Goal: Task Accomplishment & Management: Manage account settings

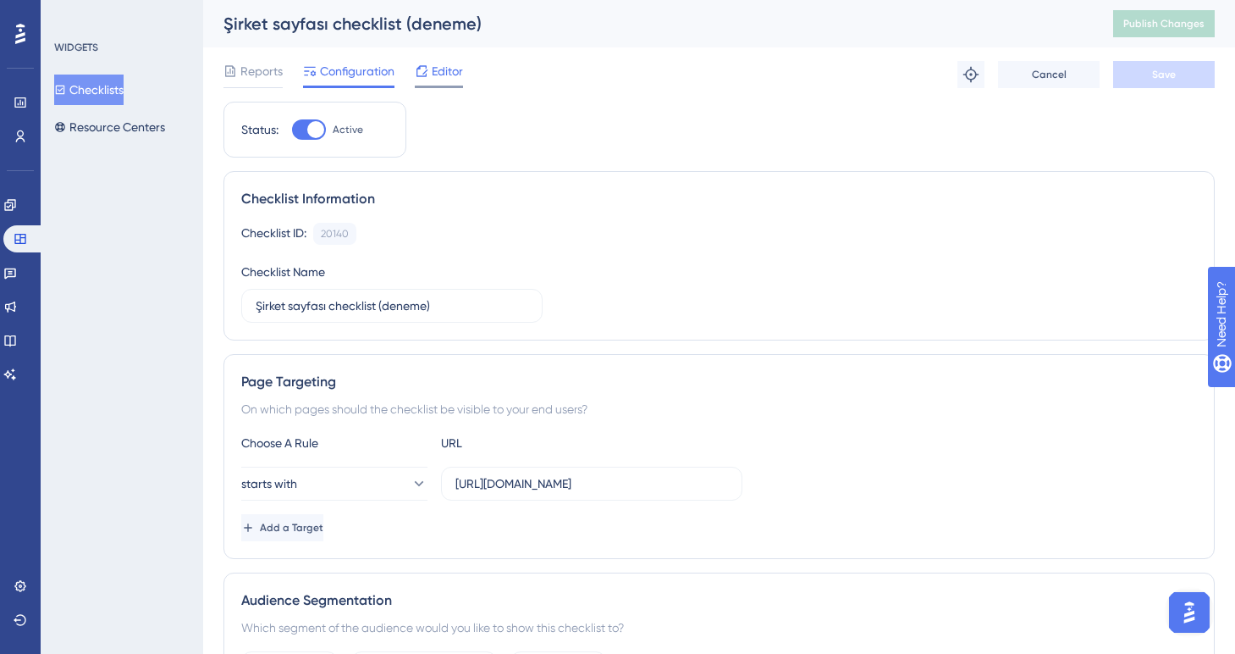
click at [452, 76] on span "Editor" at bounding box center [447, 71] width 31 height 20
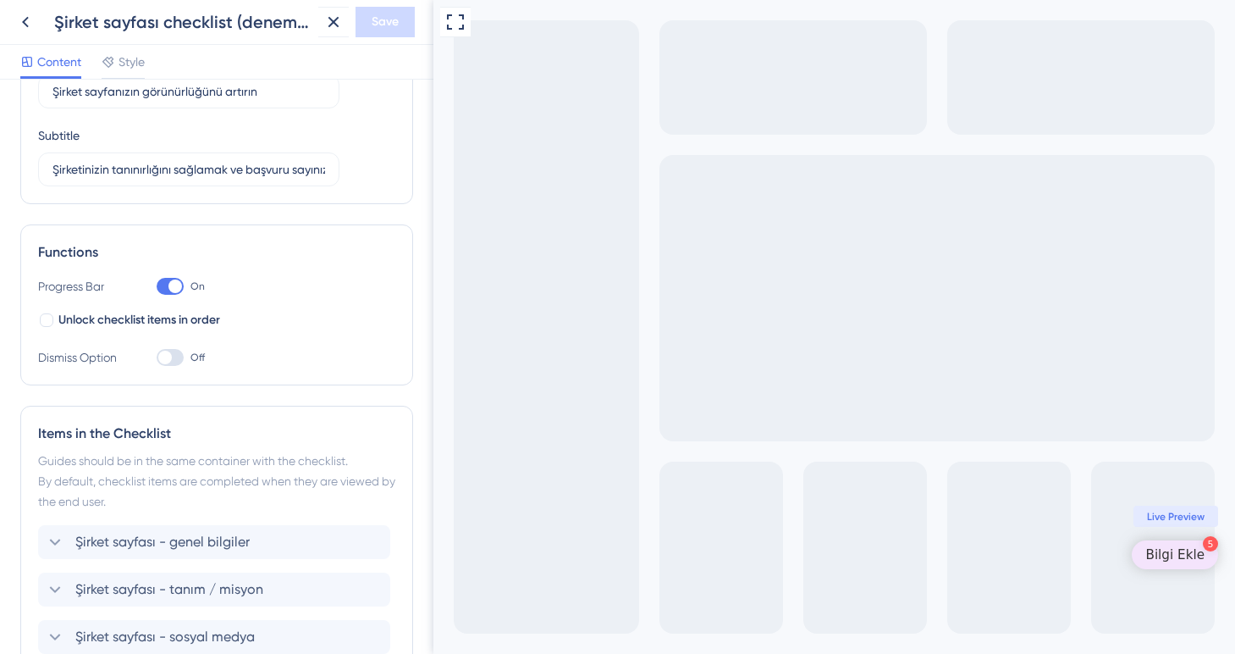
scroll to position [22, 0]
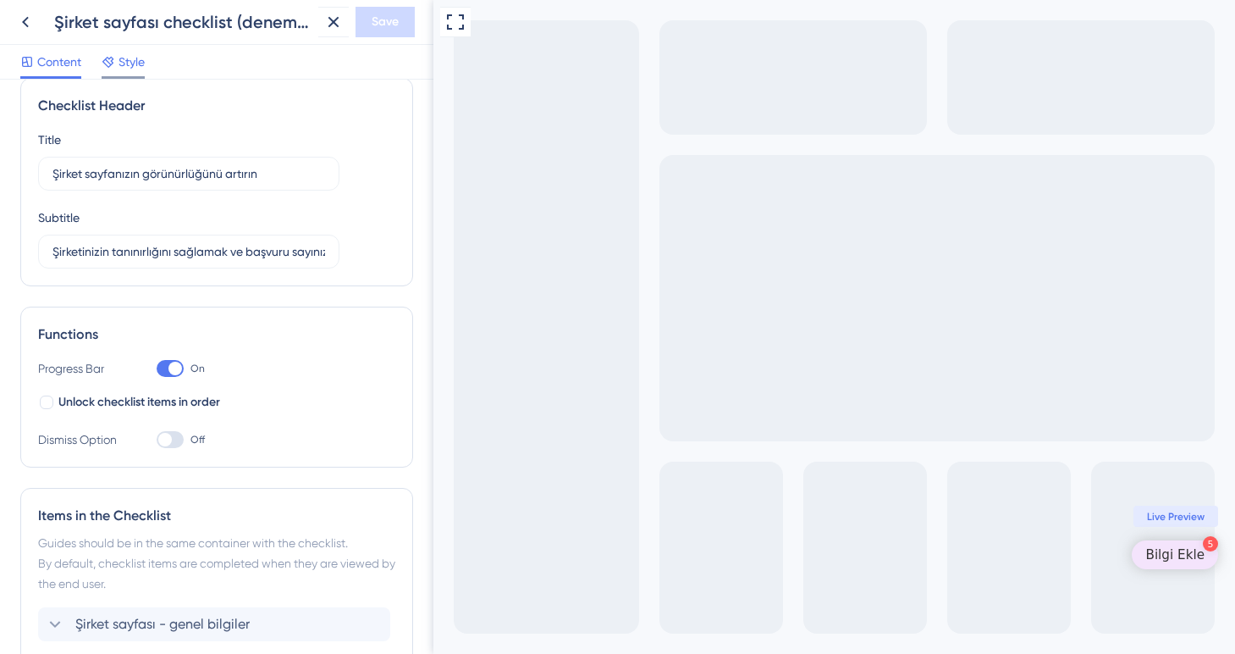
click at [140, 59] on span "Style" at bounding box center [132, 62] width 26 height 20
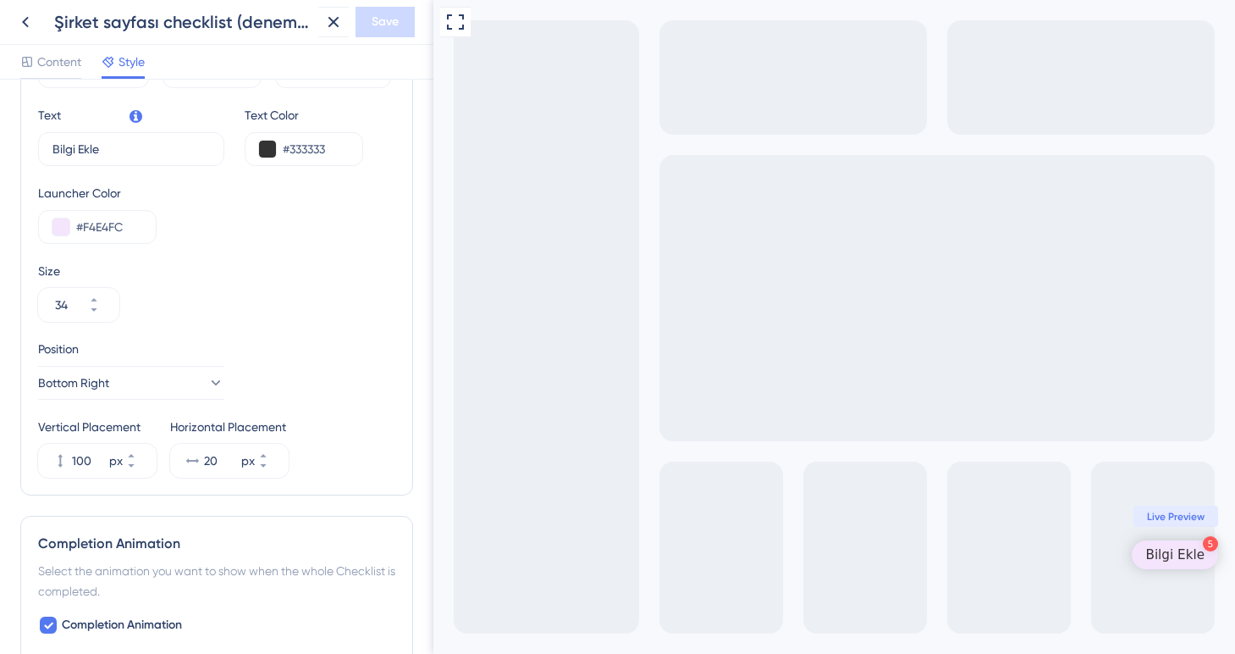
scroll to position [558, 0]
click at [136, 450] on icon at bounding box center [131, 454] width 10 height 10
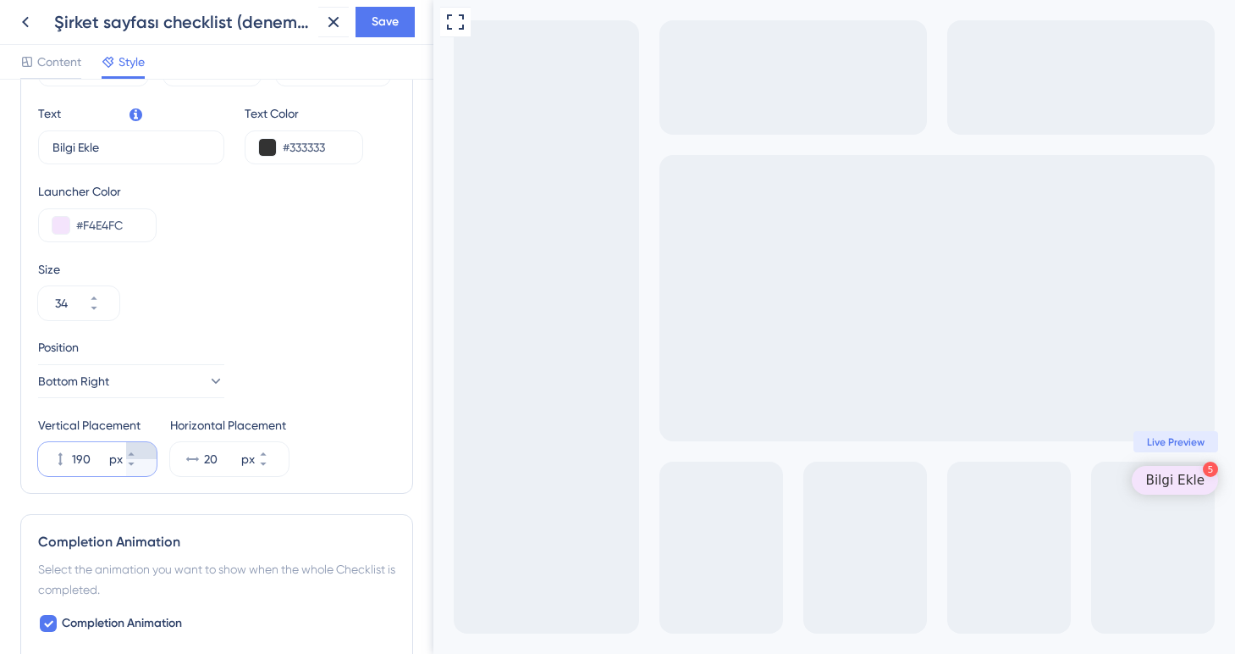
click at [136, 450] on icon at bounding box center [131, 454] width 10 height 10
click at [136, 449] on icon at bounding box center [131, 454] width 10 height 10
type input "192"
click at [387, 21] on span "Save" at bounding box center [385, 22] width 27 height 20
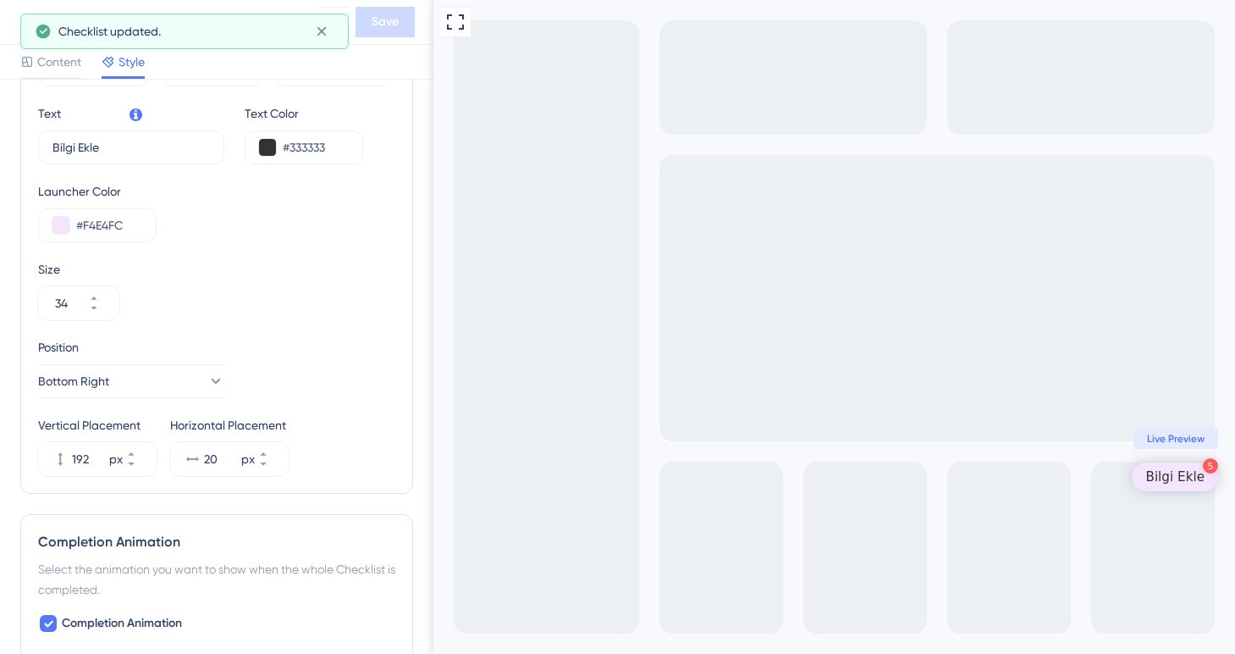
scroll to position [0, 0]
click at [9, 25] on div "Şirket sayfası checklist (deneme) Save" at bounding box center [216, 22] width 433 height 45
click at [15, 27] on icon at bounding box center [25, 22] width 20 height 20
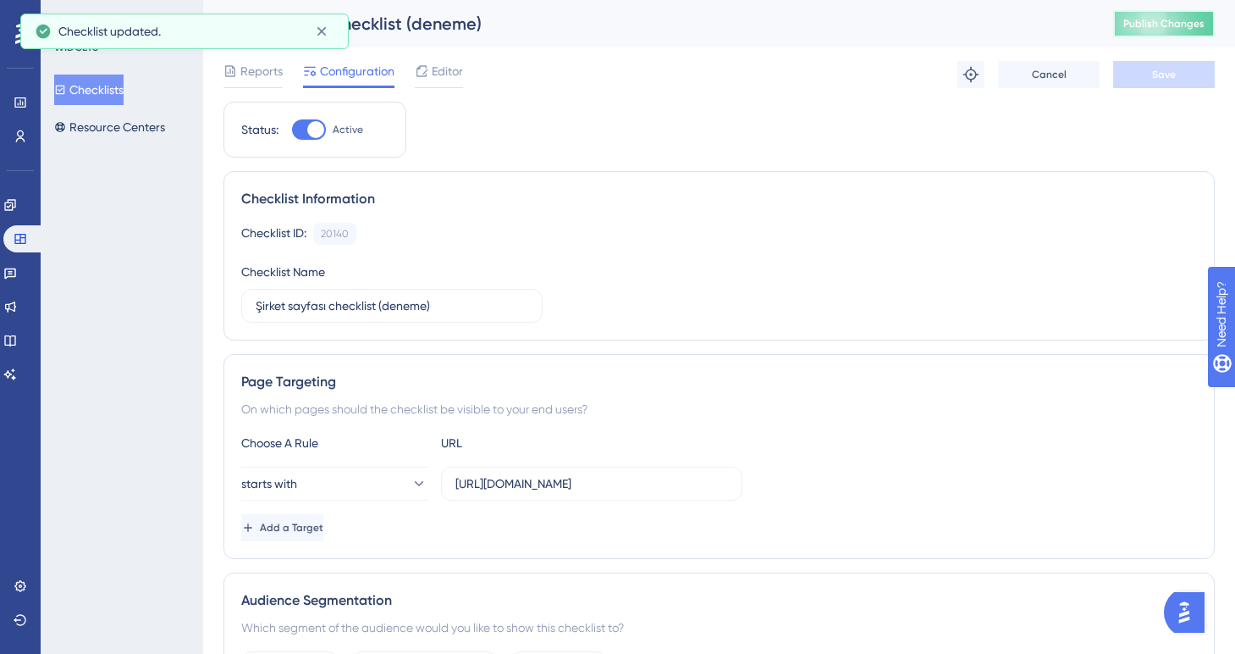
click at [1158, 34] on button "Publish Changes" at bounding box center [1164, 23] width 102 height 27
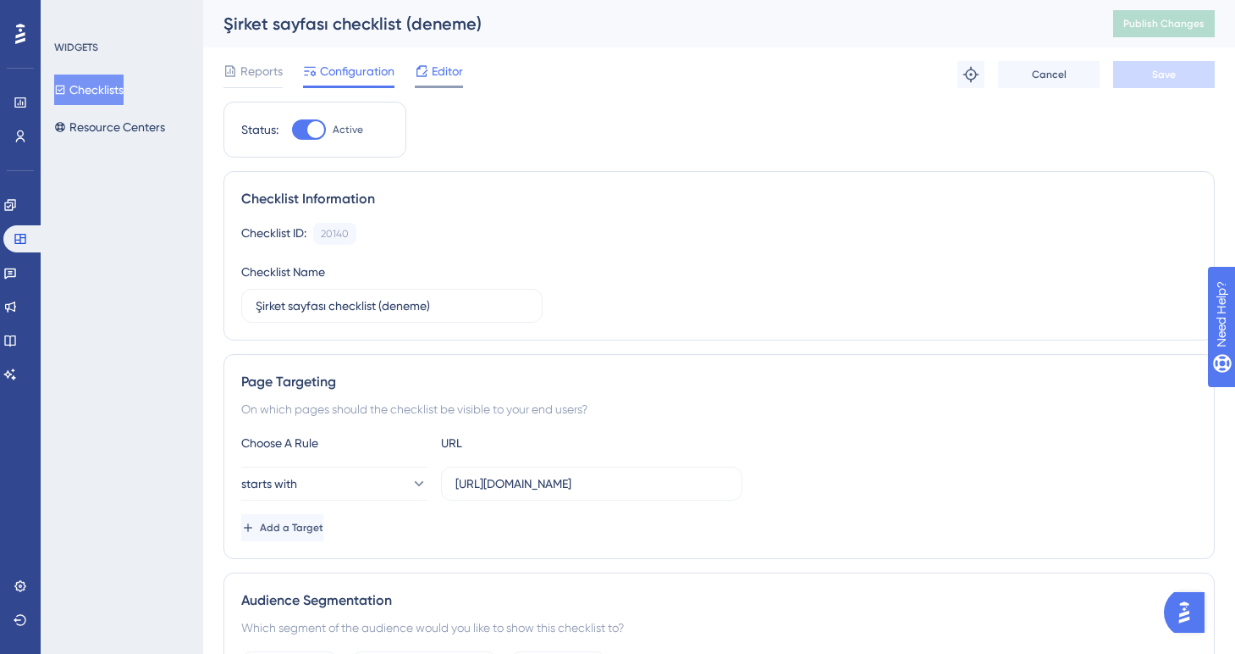
click at [447, 77] on span "Editor" at bounding box center [447, 71] width 31 height 20
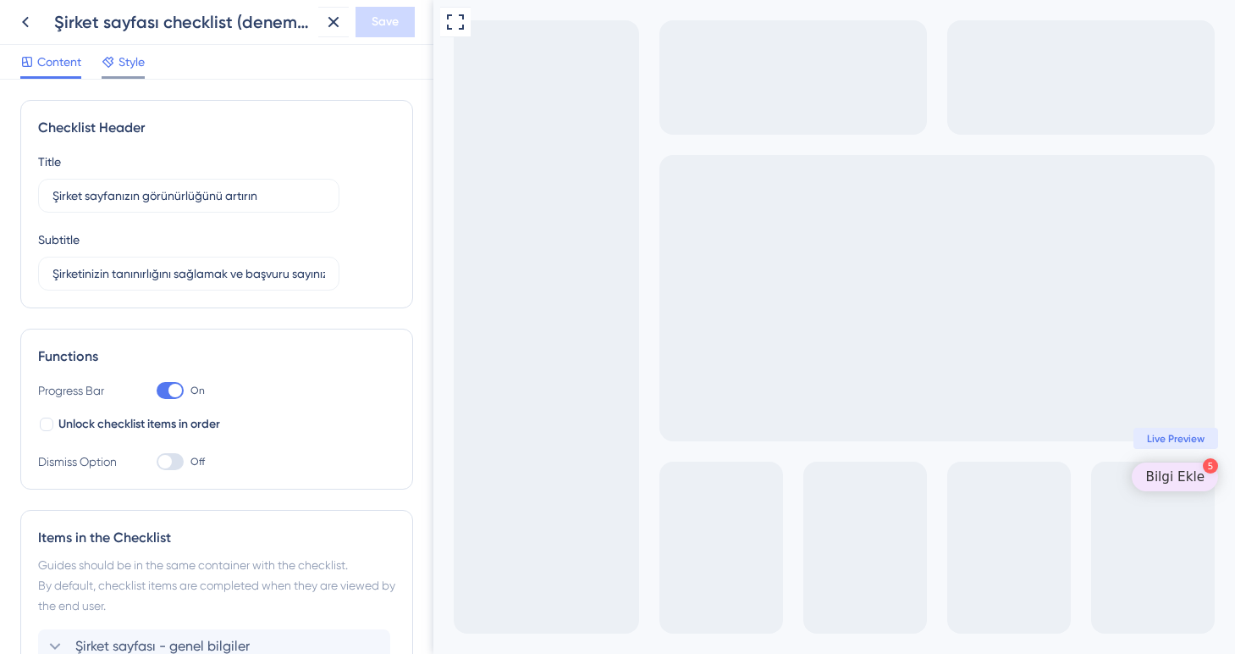
click at [120, 53] on span "Style" at bounding box center [132, 62] width 26 height 20
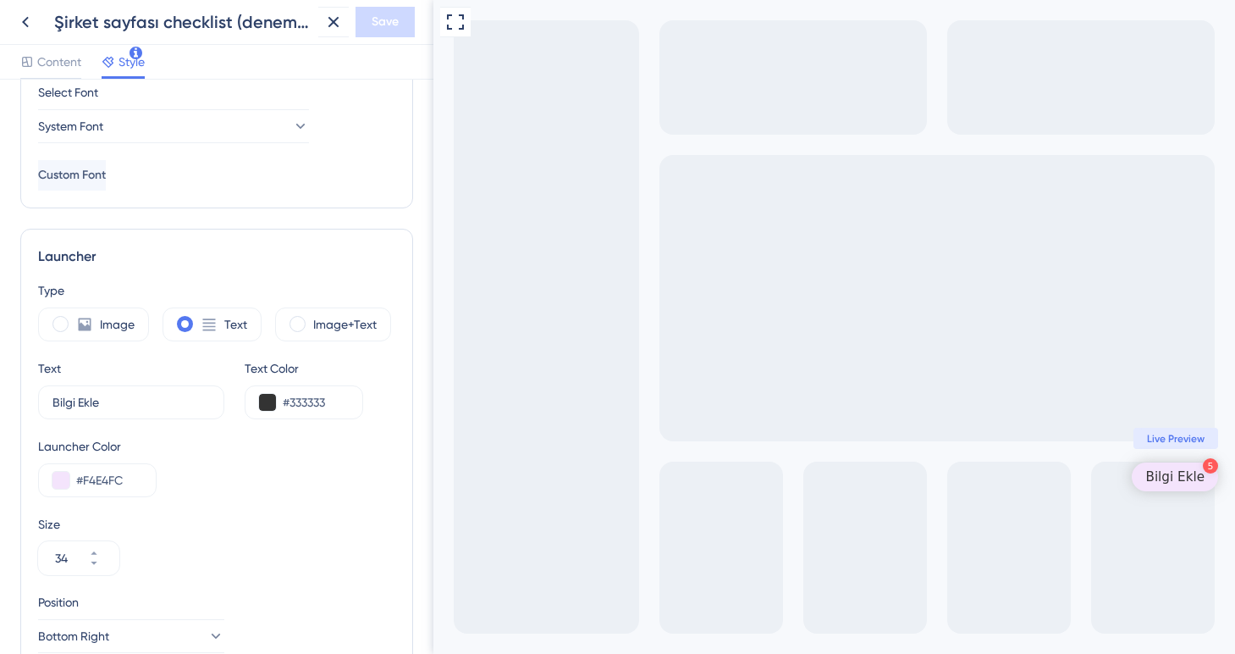
scroll to position [620, 0]
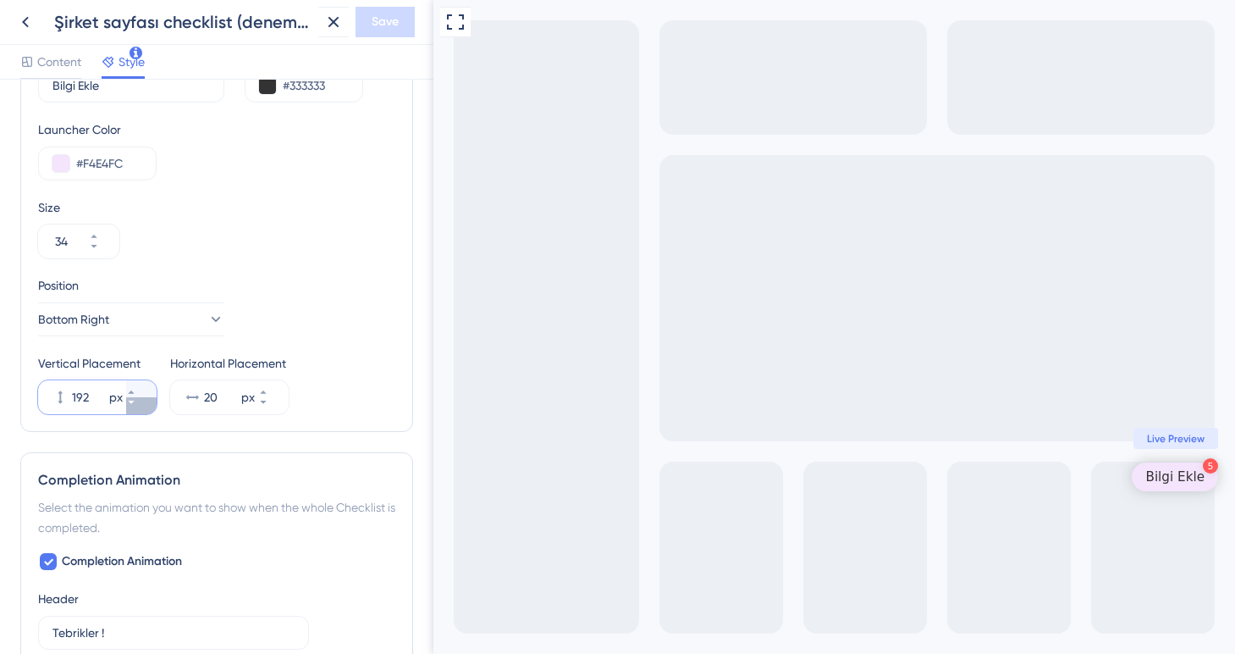
click at [134, 402] on icon at bounding box center [131, 401] width 6 height 3
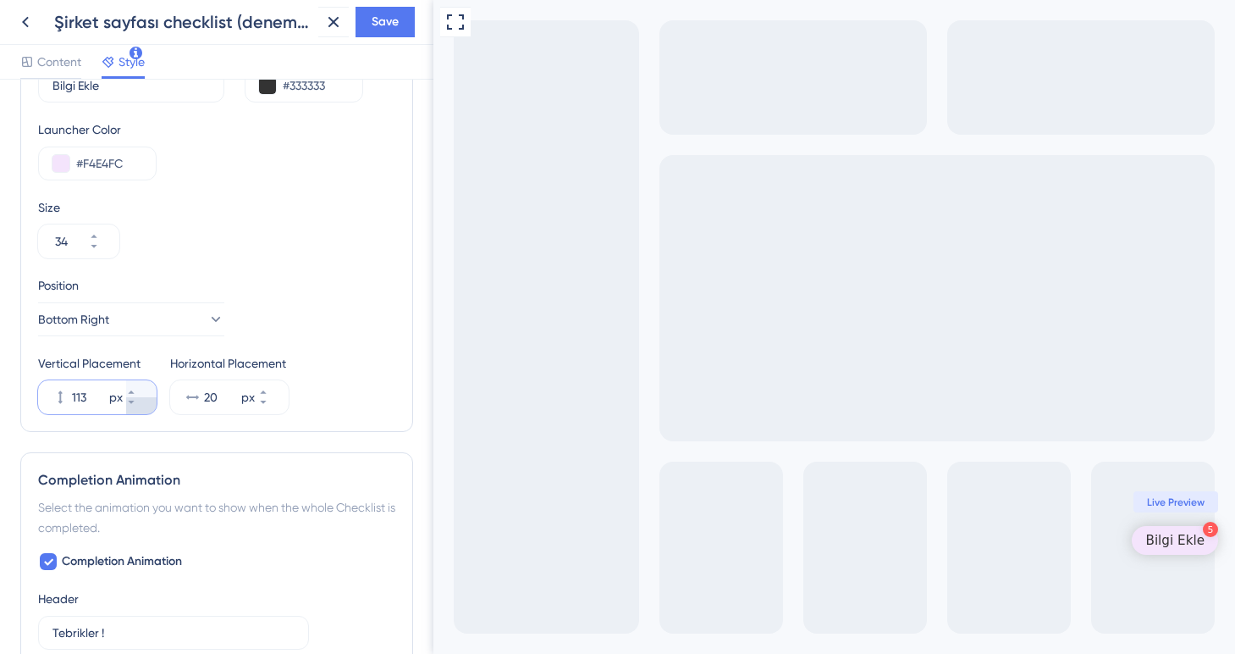
click at [134, 402] on icon at bounding box center [131, 401] width 6 height 3
type input "110"
click at [380, 19] on span "Save" at bounding box center [385, 22] width 27 height 20
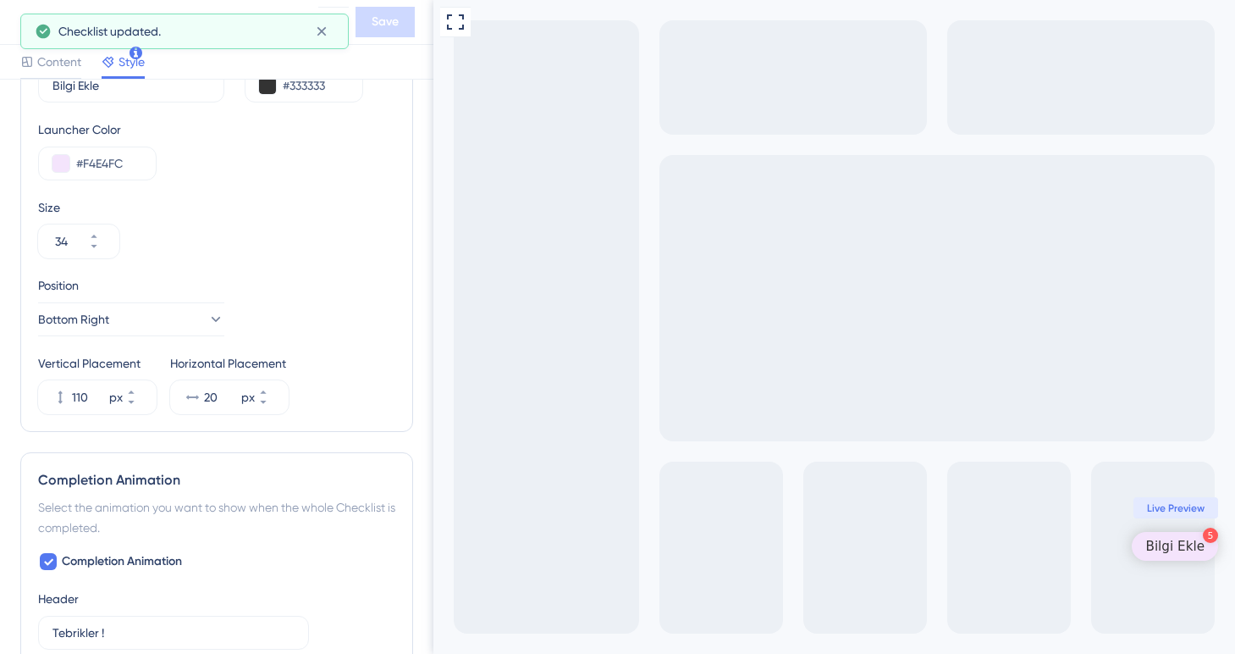
click at [12, 23] on button at bounding box center [25, 22] width 30 height 30
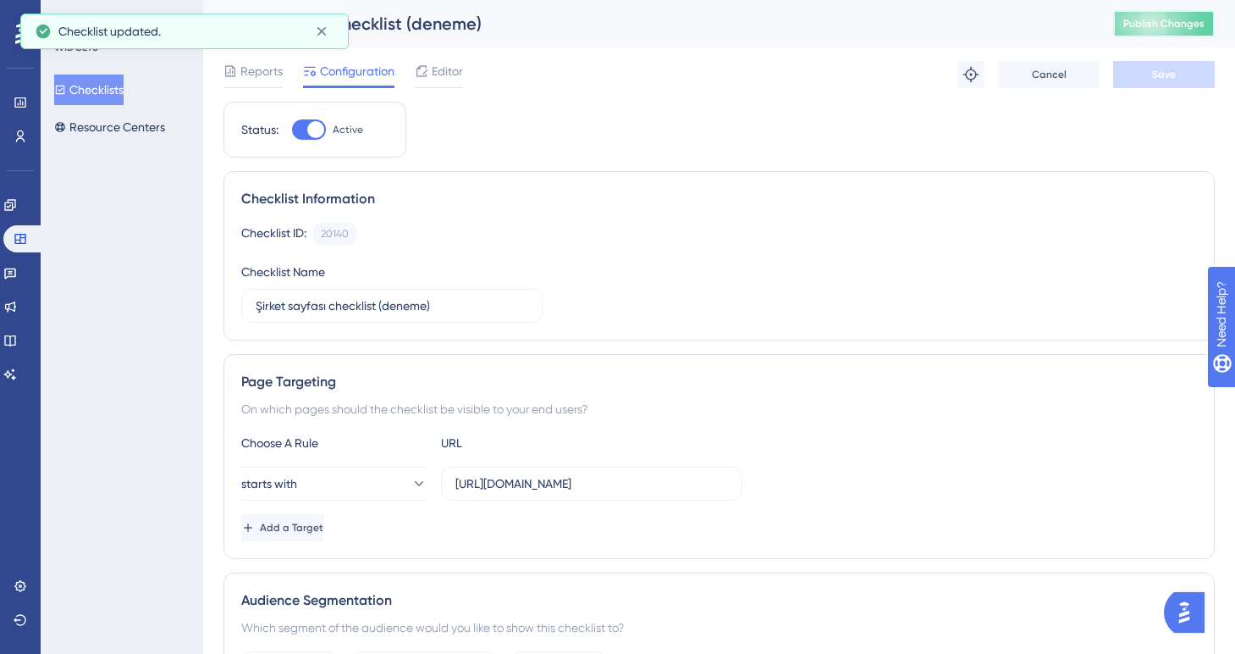
click at [1148, 28] on span "Publish Changes" at bounding box center [1163, 24] width 81 height 14
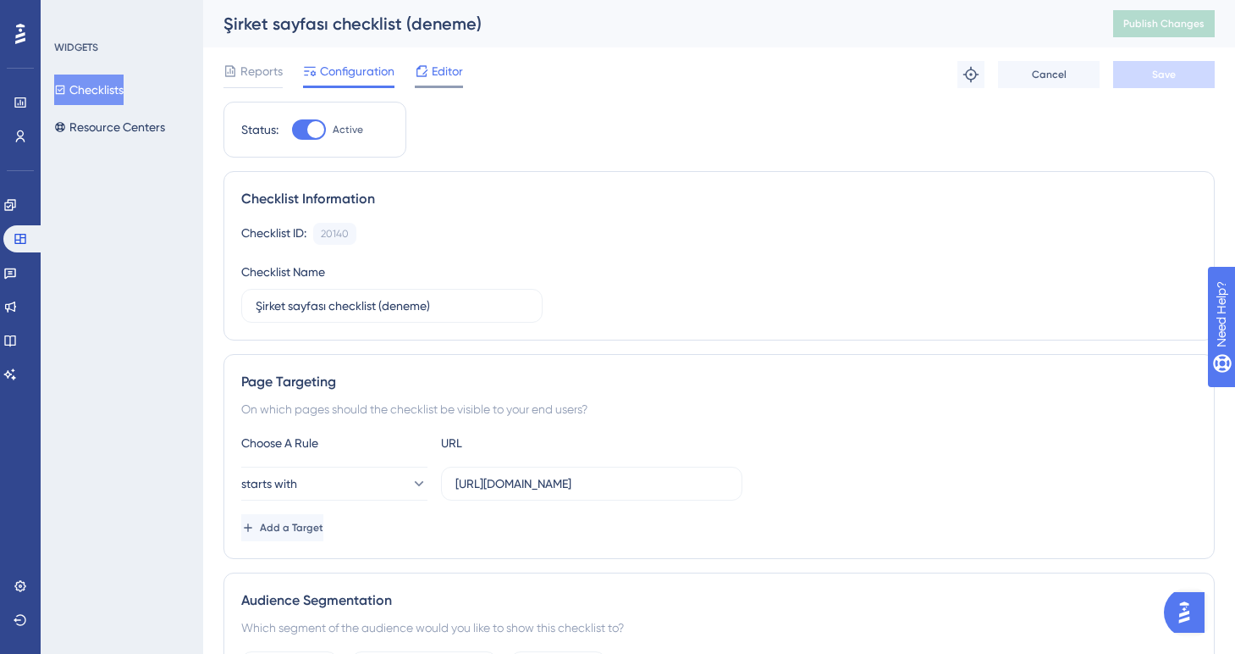
click at [428, 64] on icon at bounding box center [422, 71] width 14 height 14
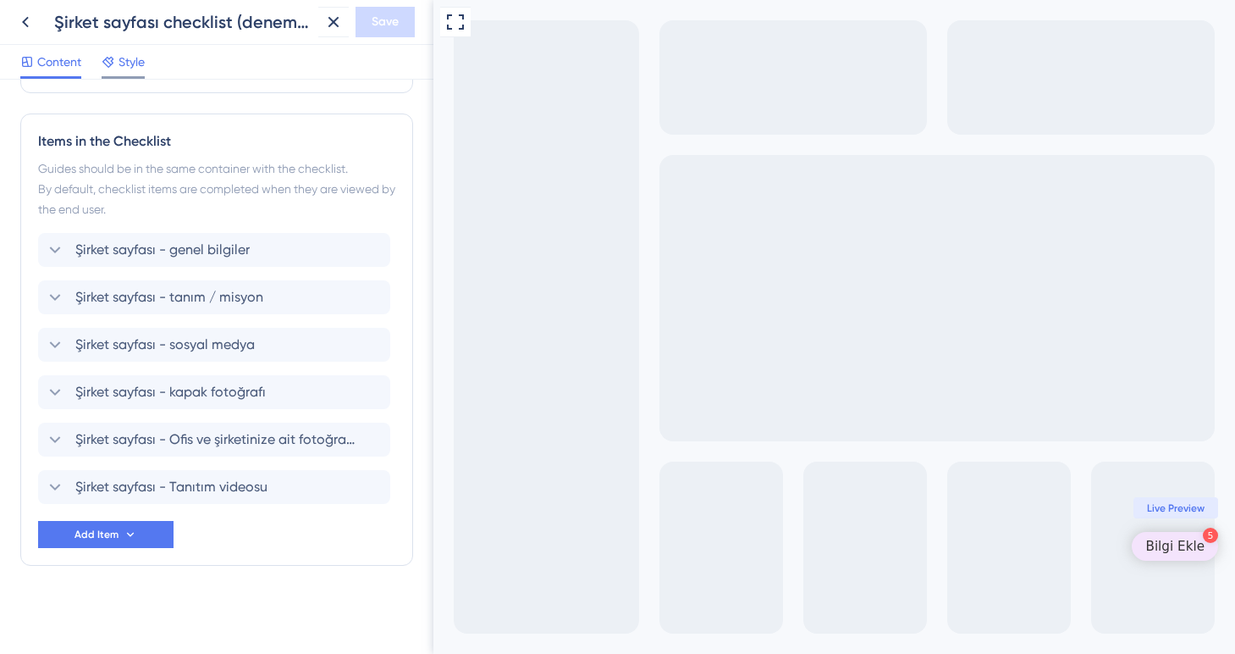
click at [131, 54] on span "Style" at bounding box center [132, 62] width 26 height 20
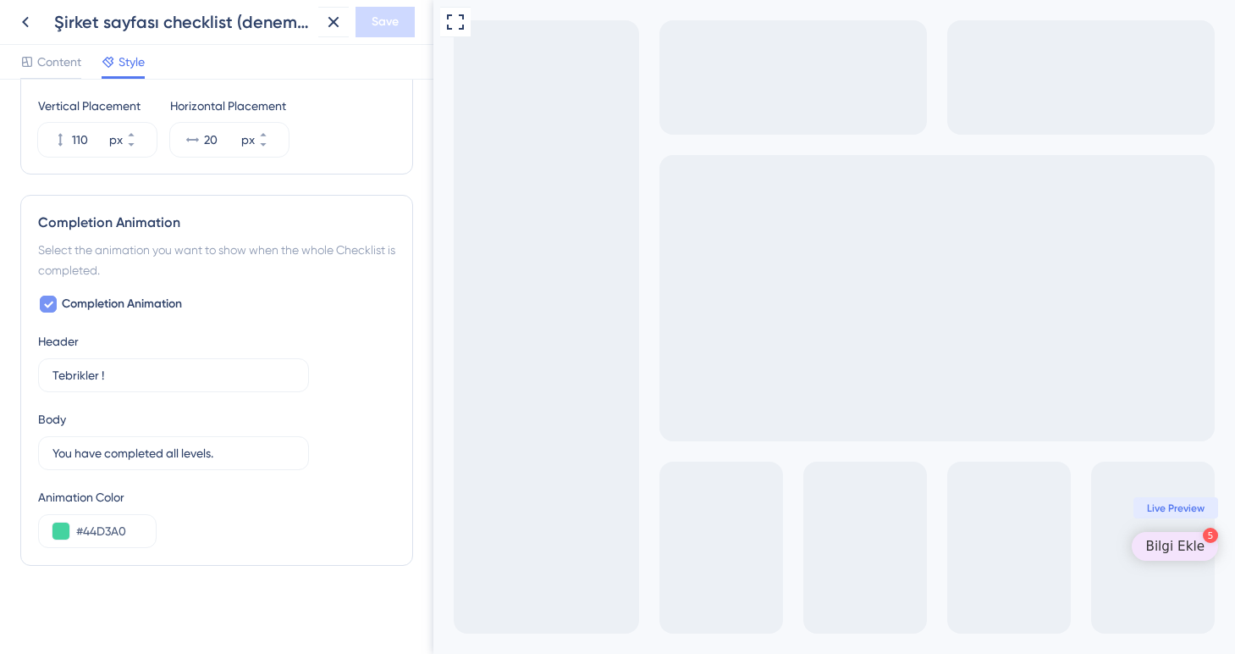
scroll to position [750, 0]
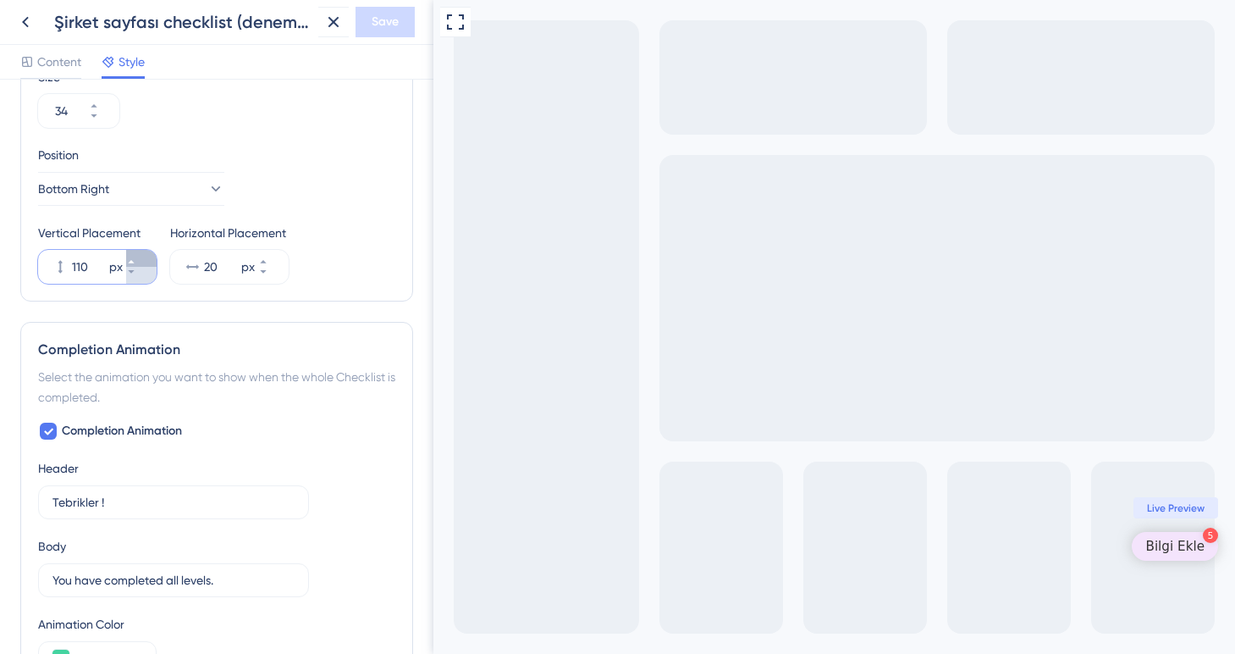
click at [136, 257] on icon at bounding box center [131, 262] width 10 height 10
click at [136, 273] on icon at bounding box center [131, 272] width 10 height 10
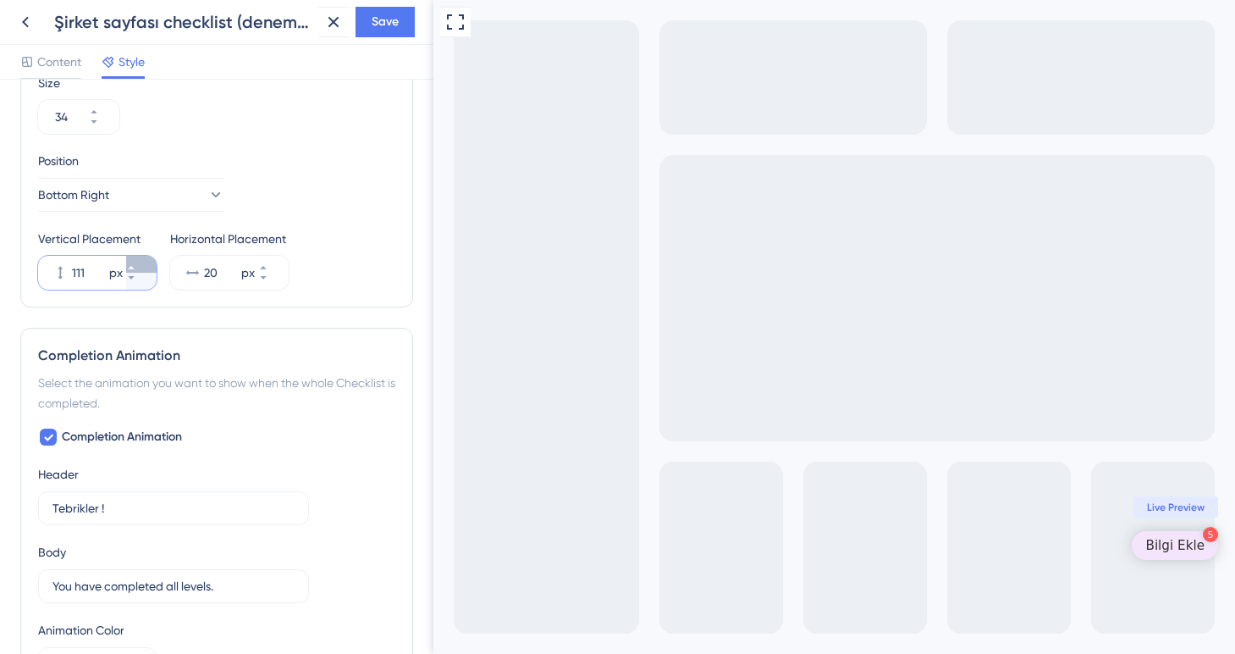
click at [136, 263] on icon at bounding box center [131, 267] width 10 height 10
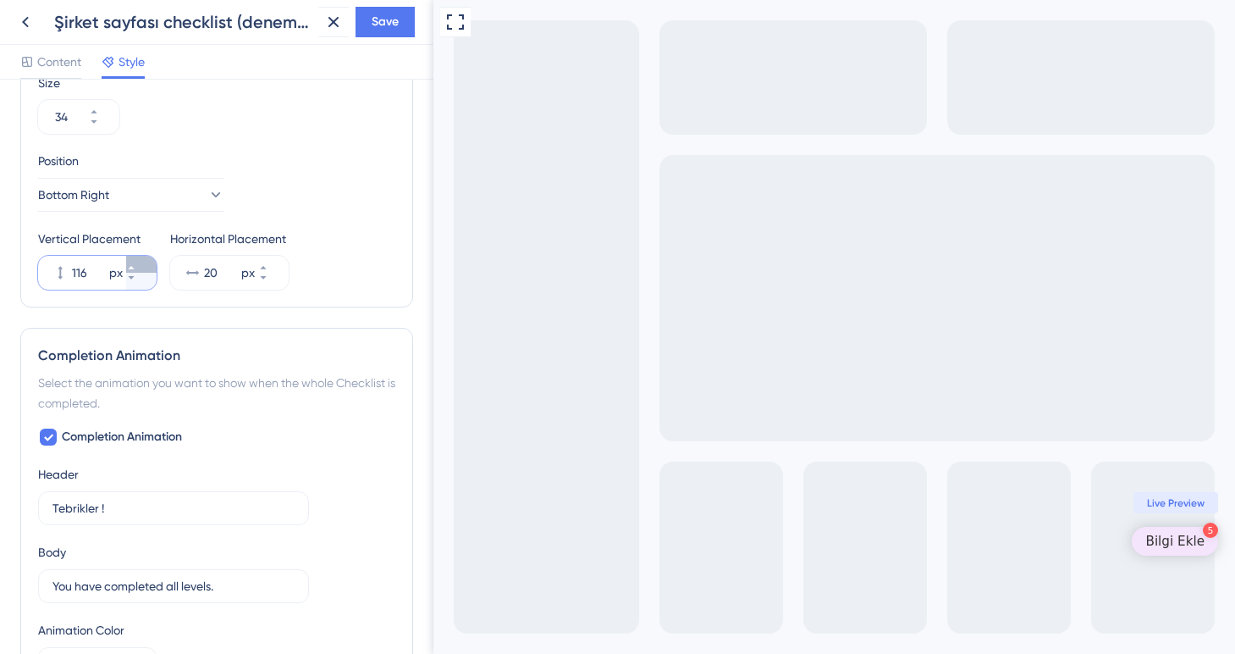
click at [136, 263] on icon at bounding box center [131, 267] width 10 height 10
type input "120"
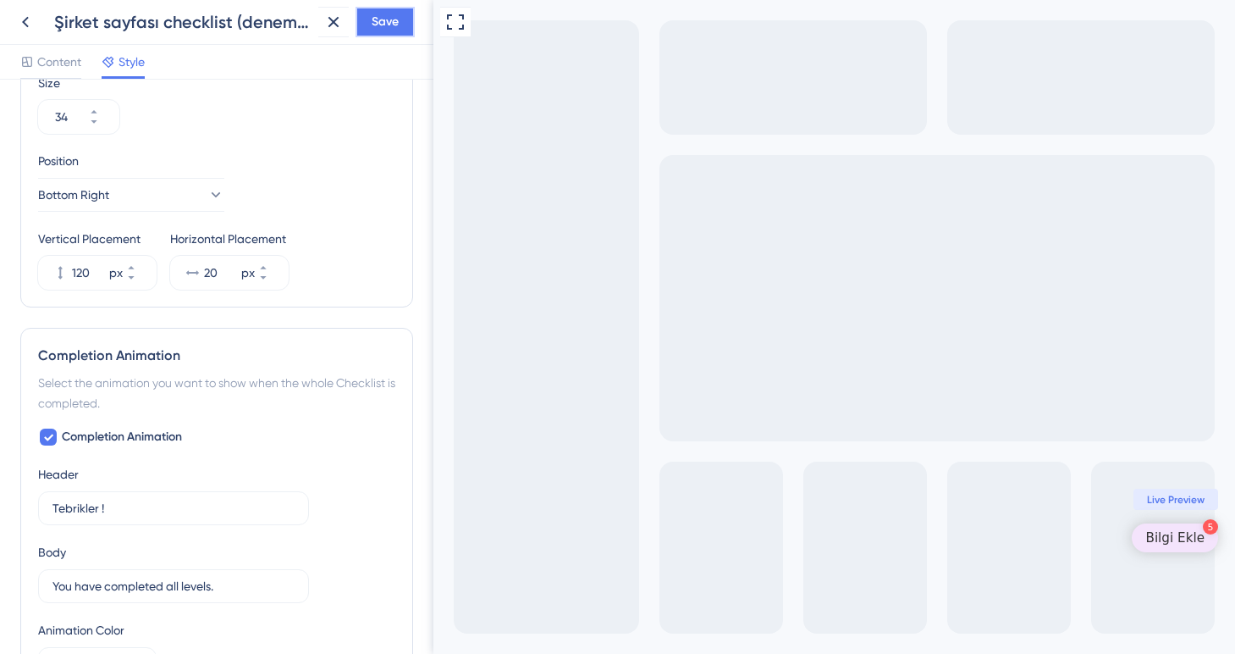
click at [400, 20] on button "Save" at bounding box center [385, 22] width 59 height 30
click at [25, 24] on icon at bounding box center [25, 22] width 7 height 11
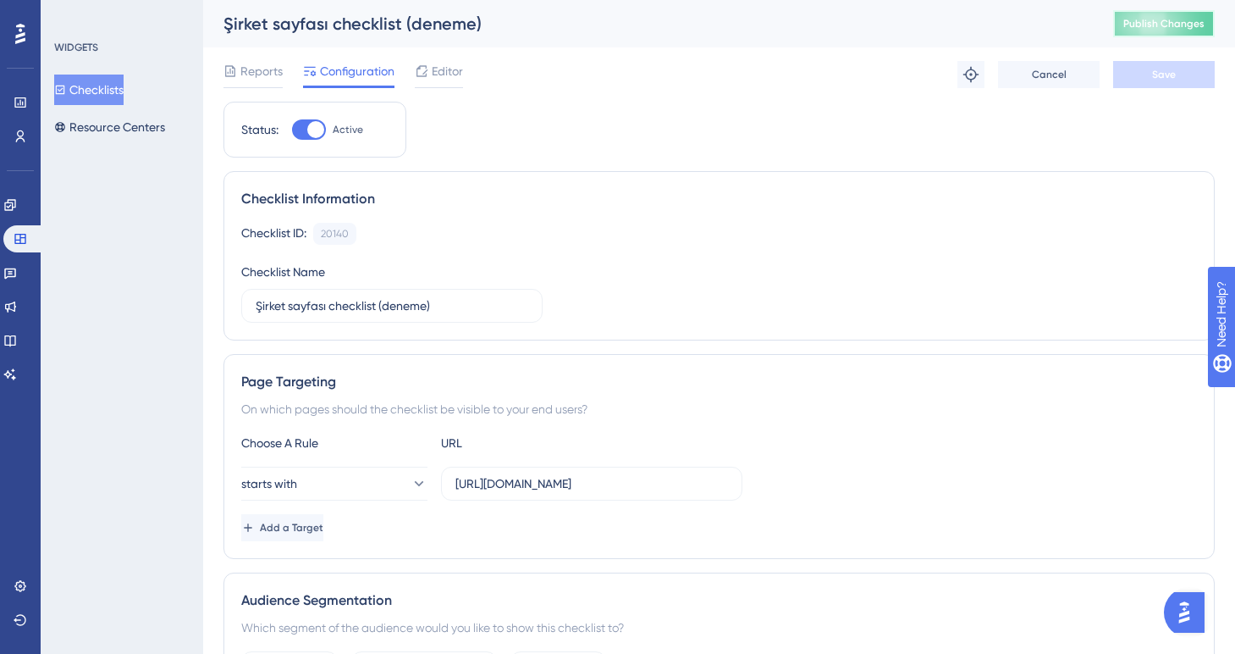
click at [1135, 18] on span "Publish Changes" at bounding box center [1163, 24] width 81 height 14
click at [433, 73] on span "Editor" at bounding box center [447, 71] width 31 height 20
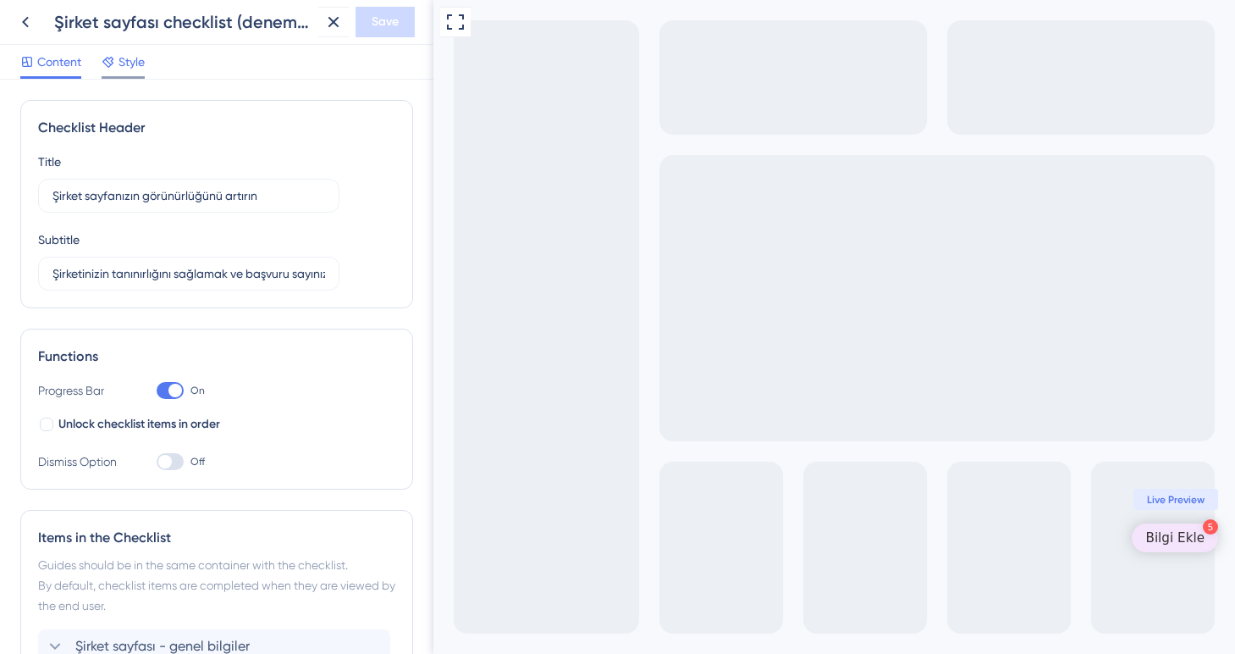
click at [130, 63] on span "Style" at bounding box center [132, 62] width 26 height 20
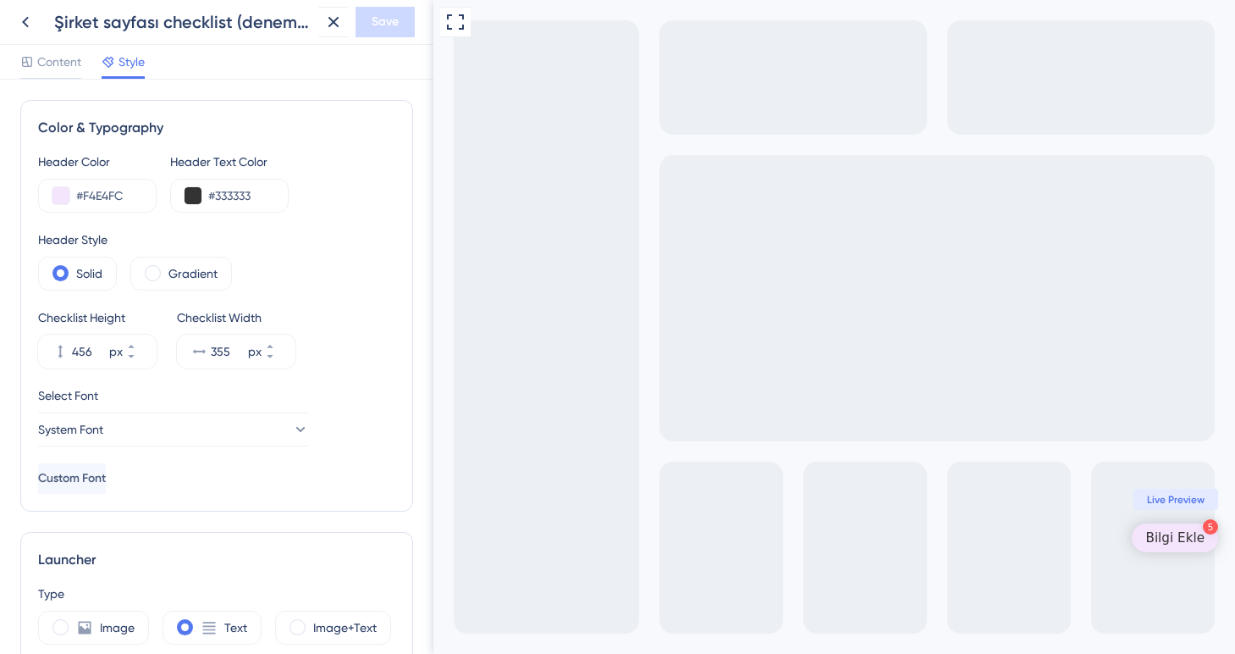
click at [141, 218] on div "Header Color #F4E4FC Header Text Color #333333 Header Style Solid Gradient Chec…" at bounding box center [216, 323] width 357 height 342
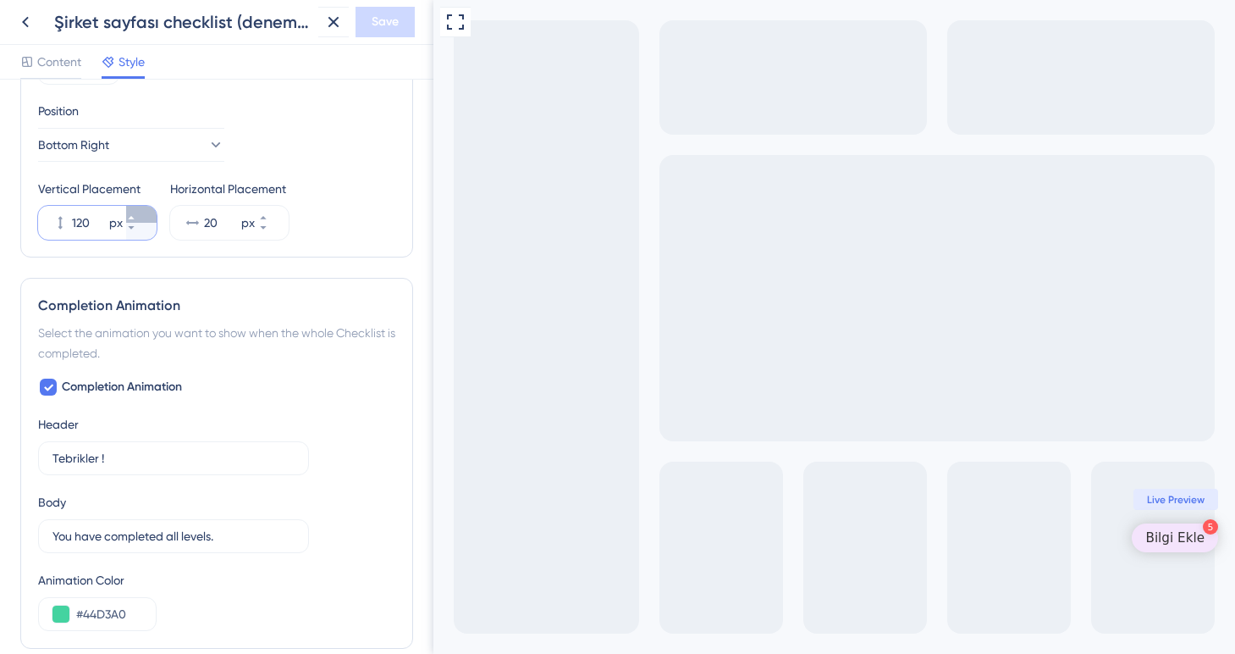
click at [136, 215] on icon at bounding box center [131, 217] width 10 height 10
click at [136, 212] on icon at bounding box center [131, 217] width 10 height 10
click at [136, 215] on icon at bounding box center [131, 217] width 10 height 10
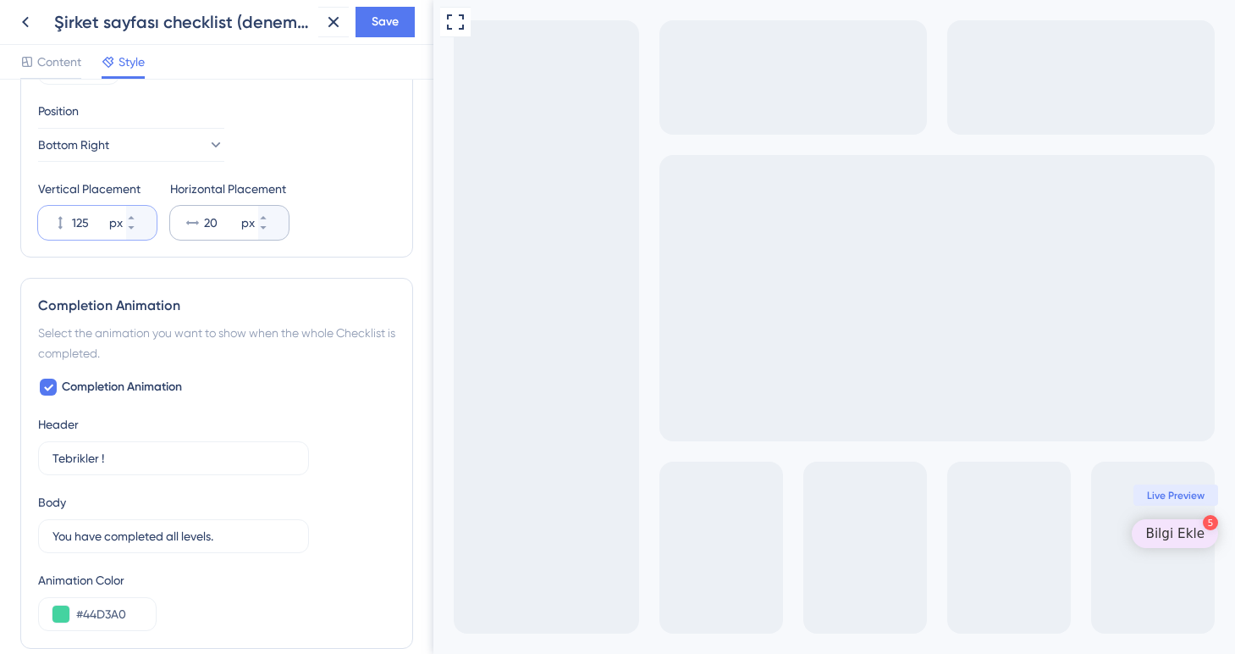
scroll to position [704, 0]
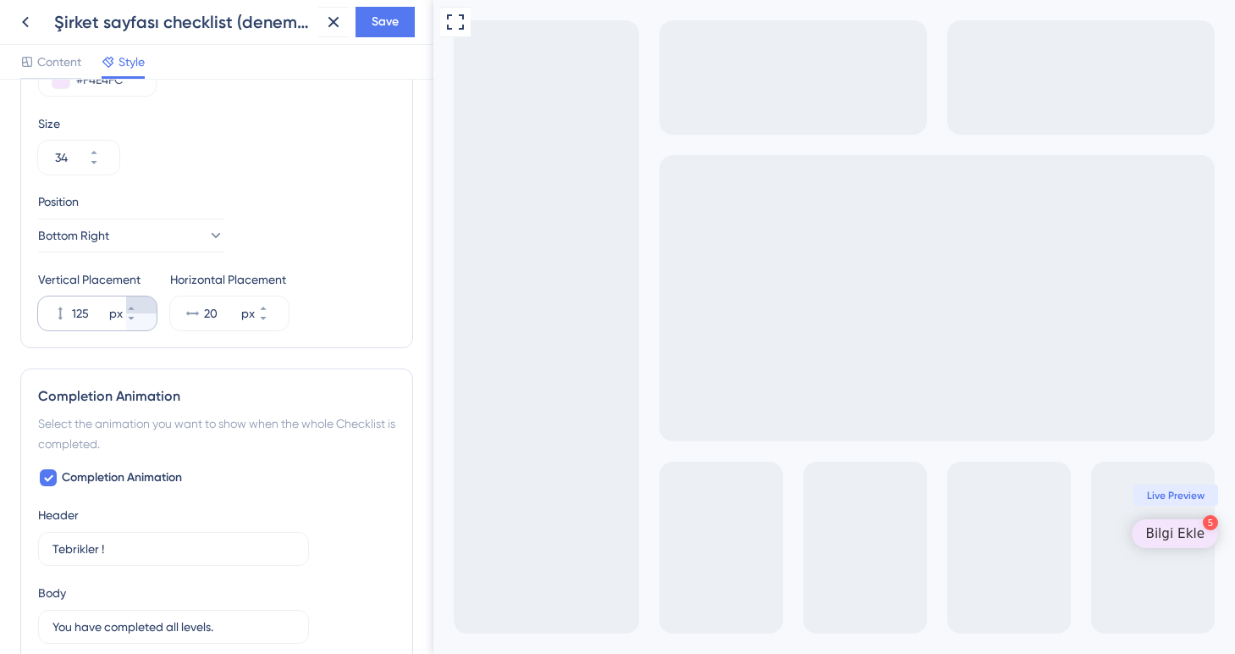
click at [136, 306] on icon at bounding box center [131, 308] width 10 height 10
type input "126"
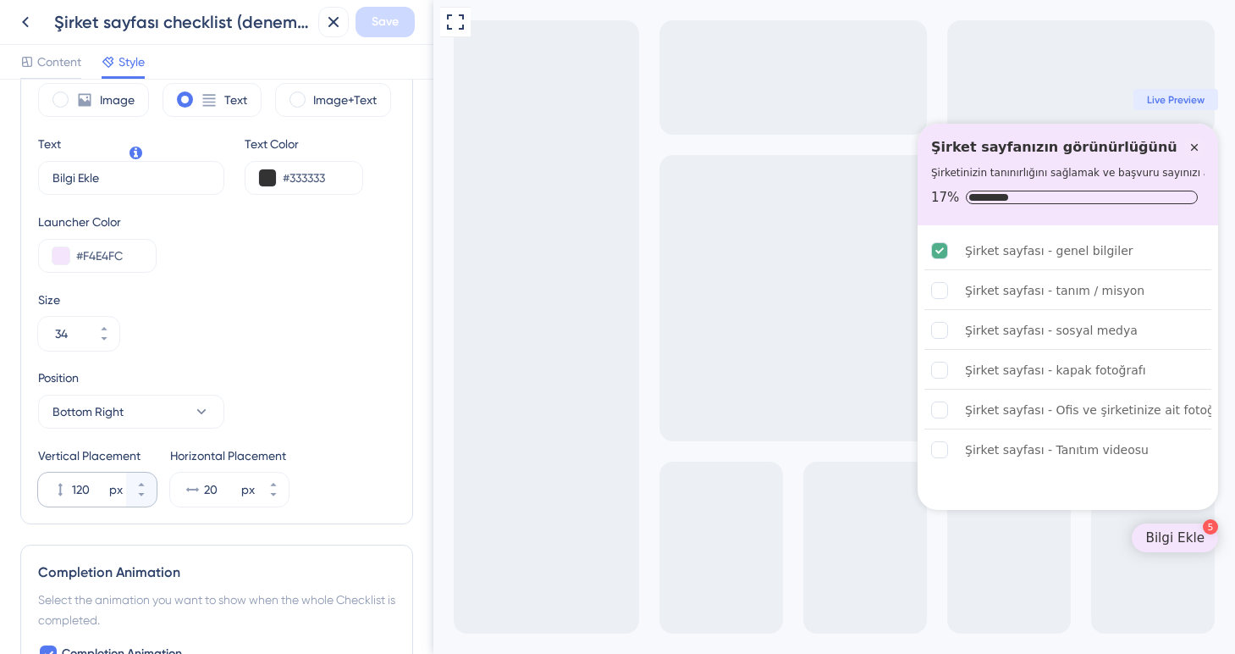
scroll to position [535, 0]
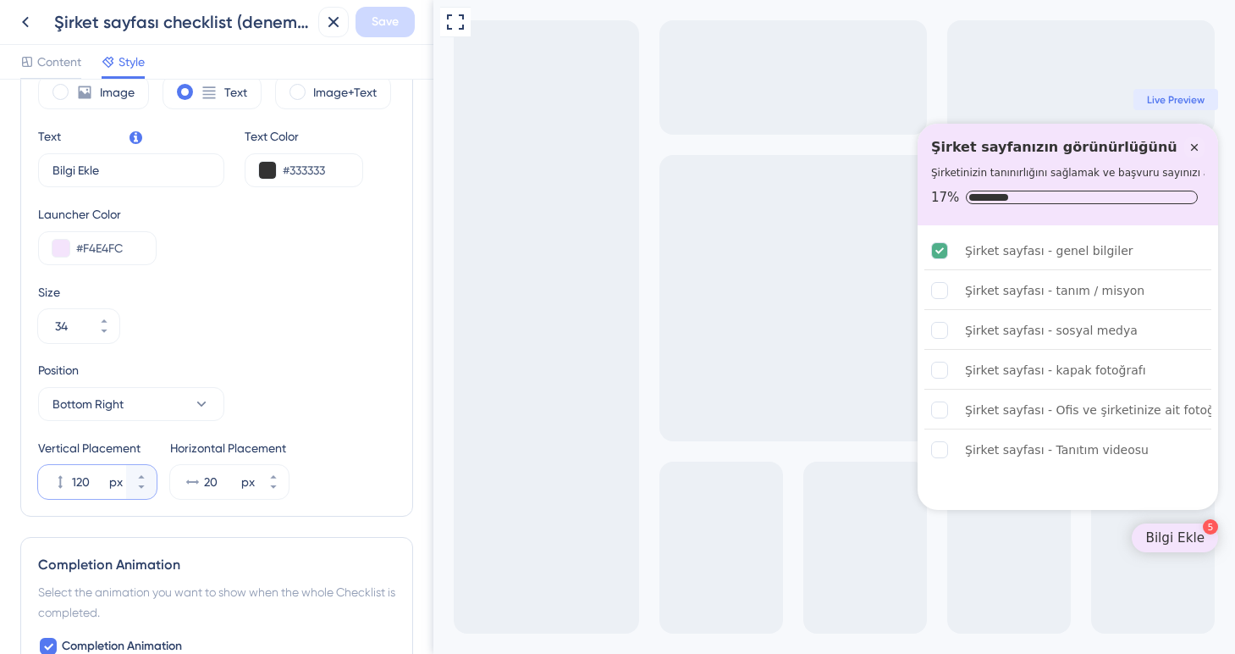
click at [89, 482] on input "120" at bounding box center [89, 482] width 34 height 20
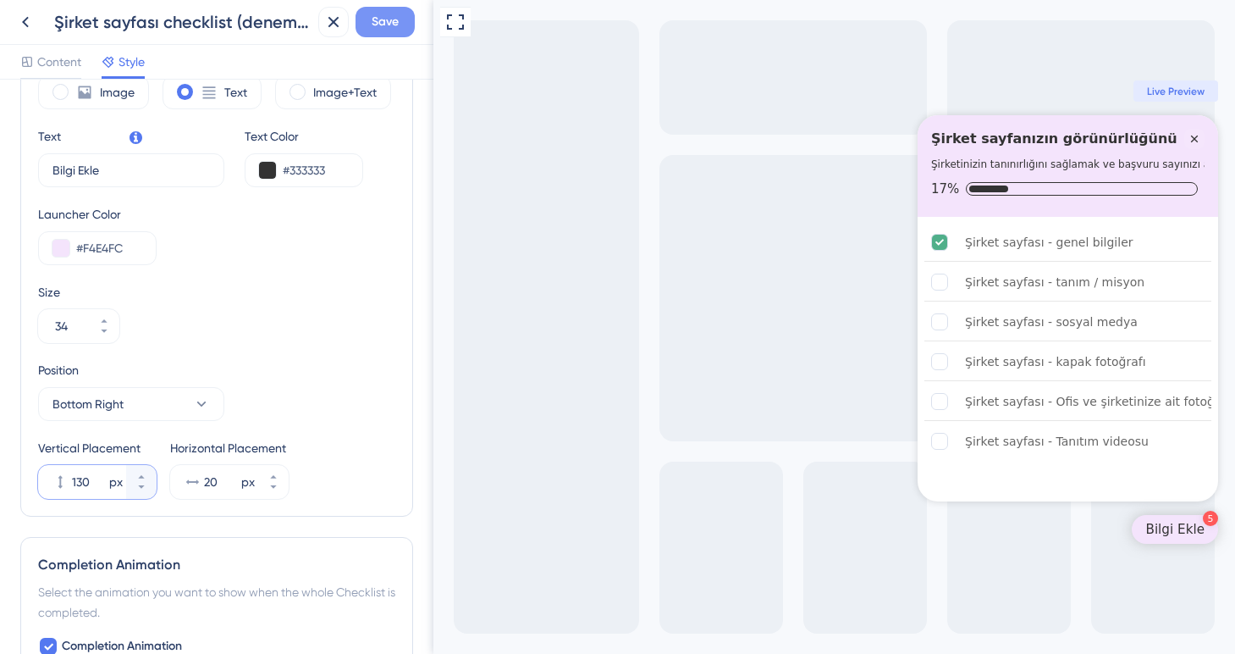
type input "130"
click at [395, 18] on span "Save" at bounding box center [385, 22] width 27 height 20
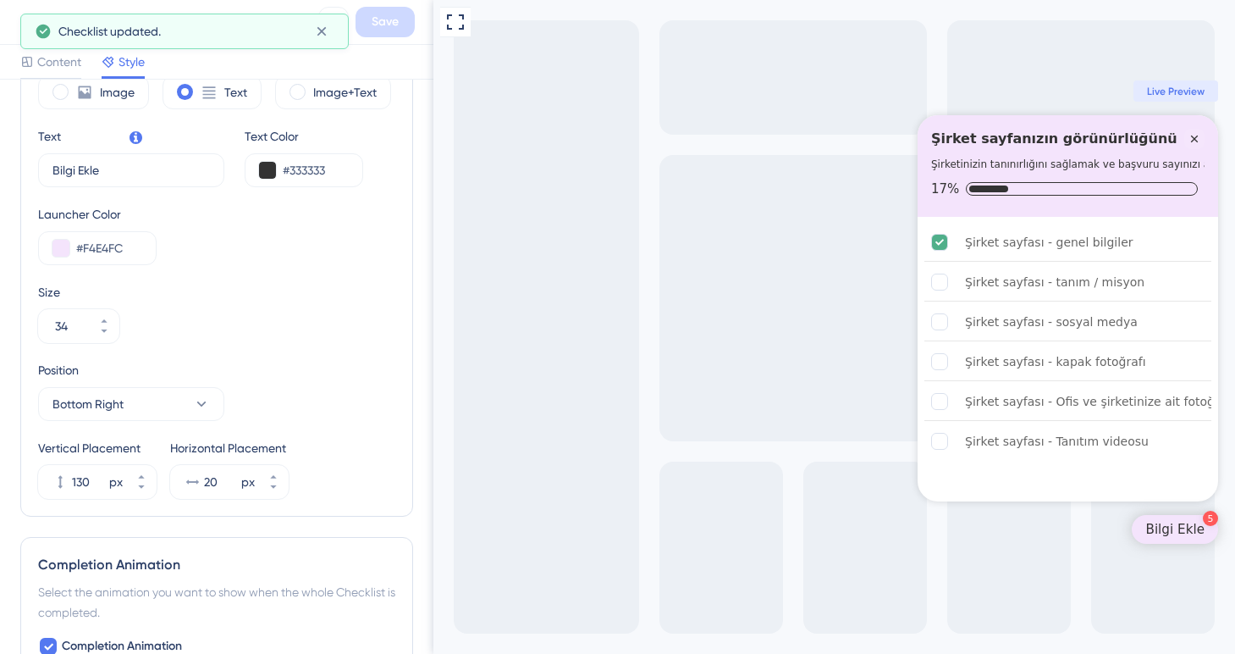
click at [10, 26] on button at bounding box center [25, 22] width 30 height 30
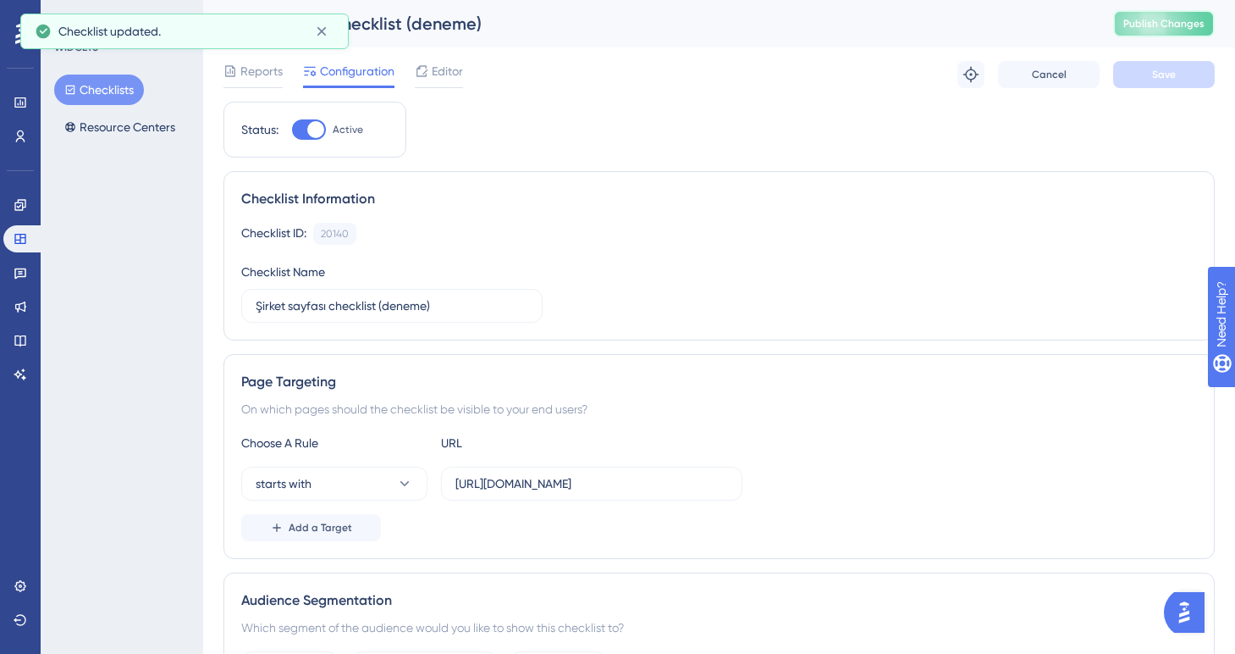
click at [1140, 25] on button "Publish Changes" at bounding box center [1164, 23] width 102 height 27
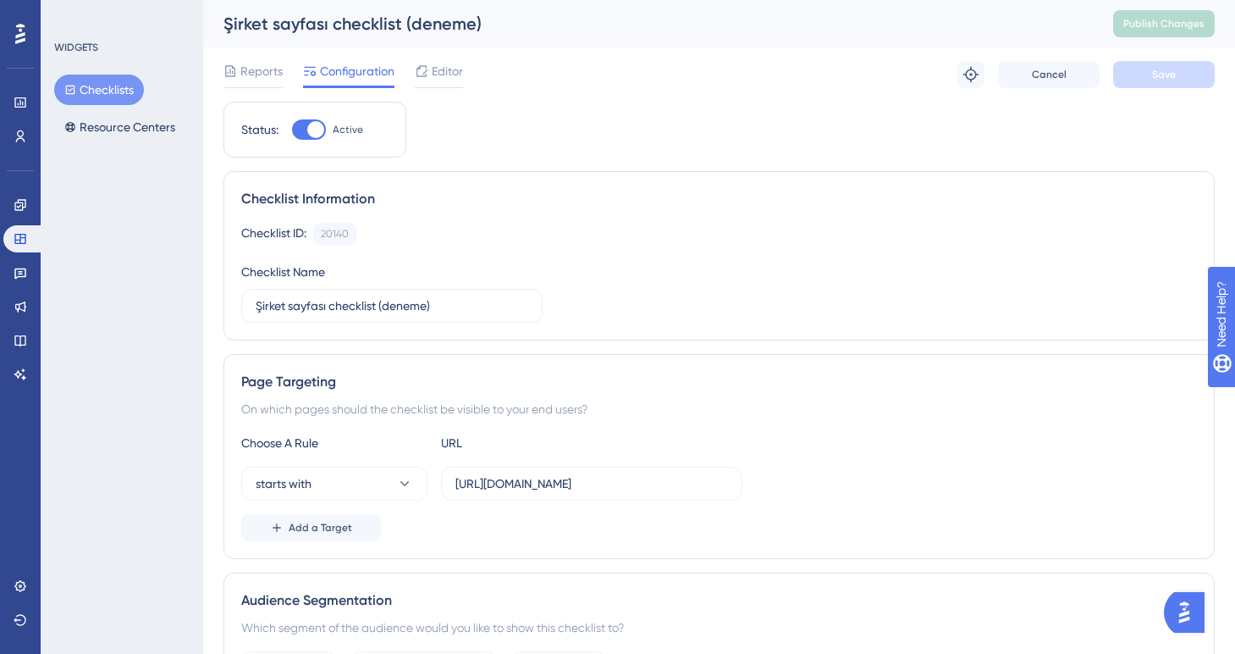
click at [428, 59] on div "Reports Configuration Editor Troubleshoot Cancel Save" at bounding box center [718, 74] width 991 height 54
click at [437, 69] on span "Editor" at bounding box center [447, 71] width 31 height 20
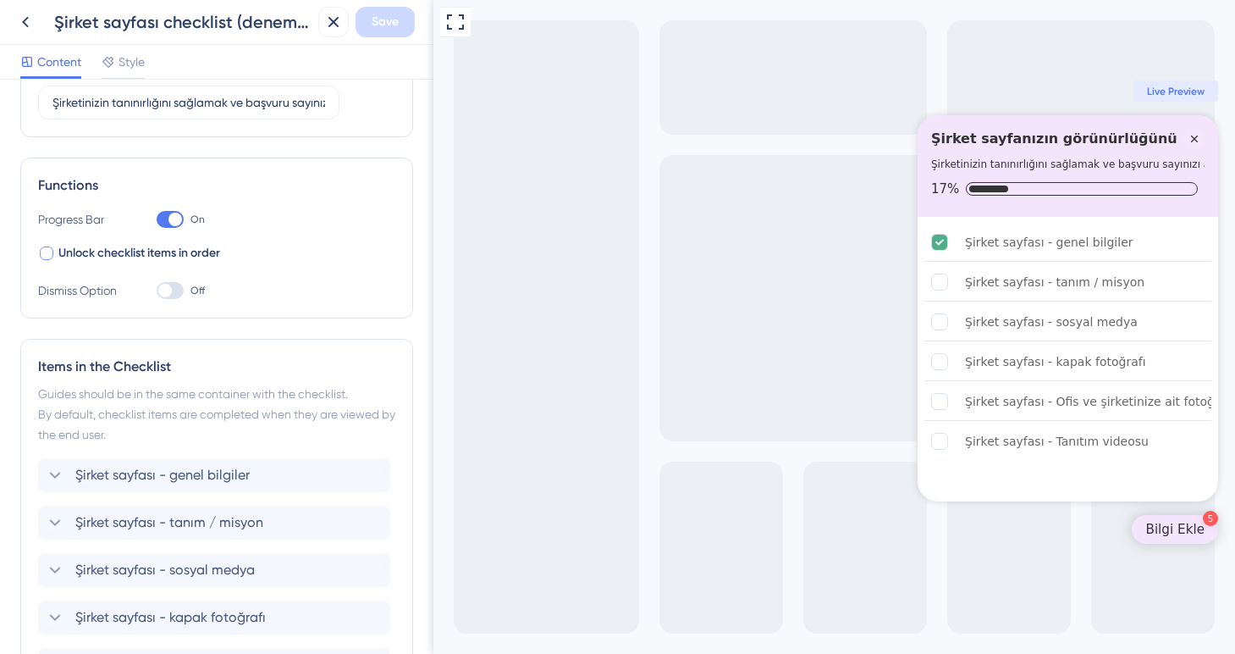
scroll to position [102, 0]
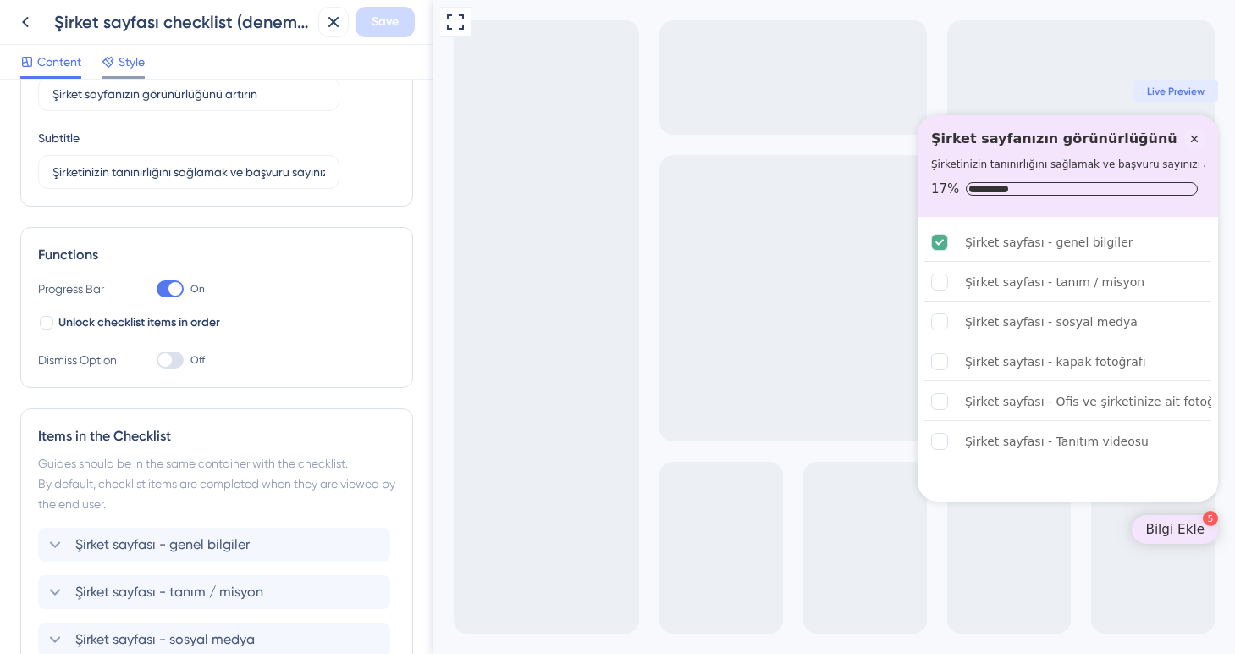
click at [140, 62] on span "Style" at bounding box center [132, 62] width 26 height 20
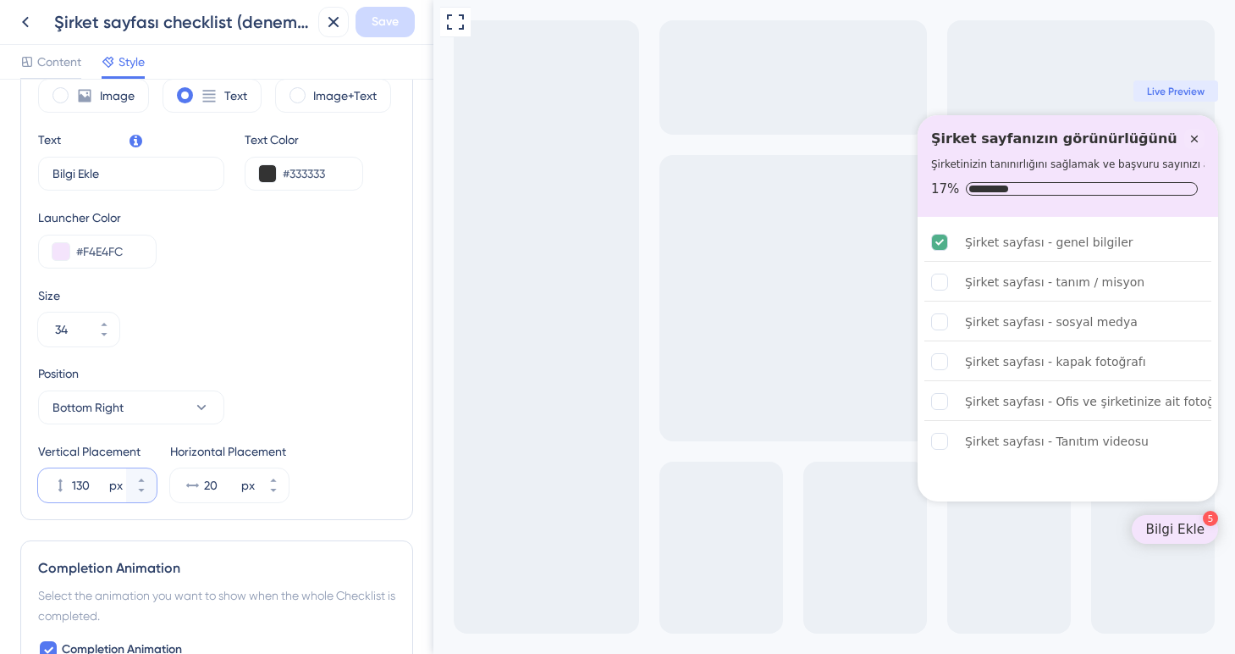
click at [90, 484] on input "130" at bounding box center [89, 485] width 34 height 20
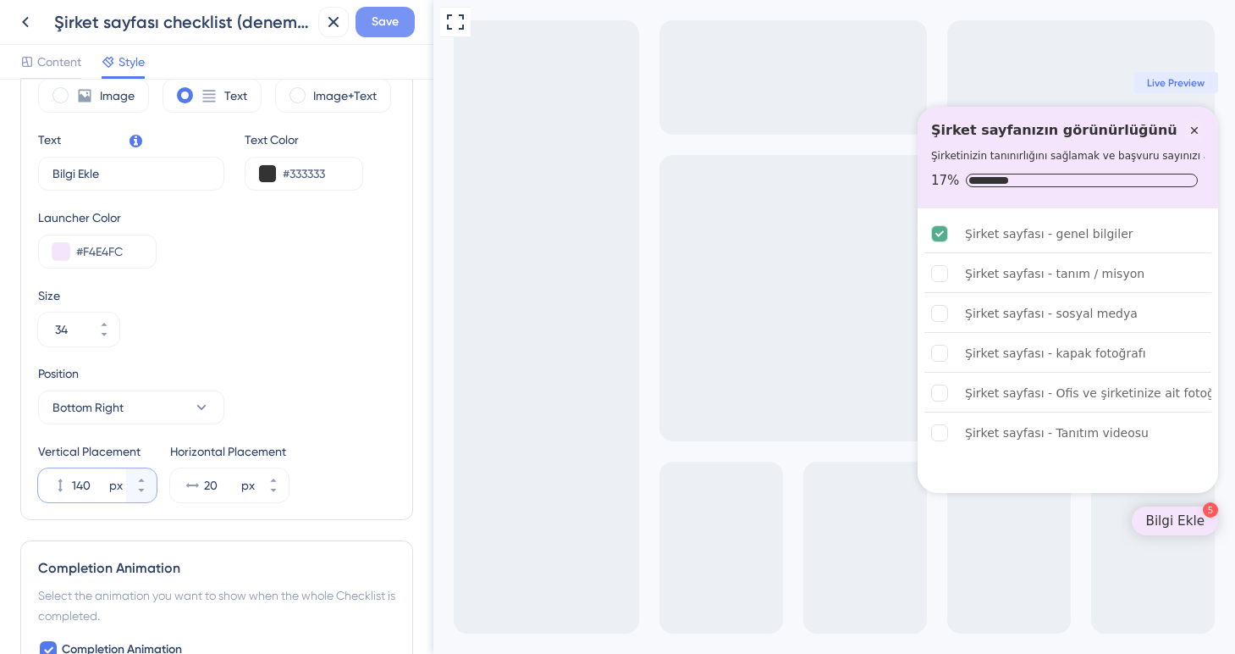
type input "140"
click at [386, 23] on span "Save" at bounding box center [385, 22] width 27 height 20
click at [26, 20] on icon at bounding box center [25, 22] width 20 height 20
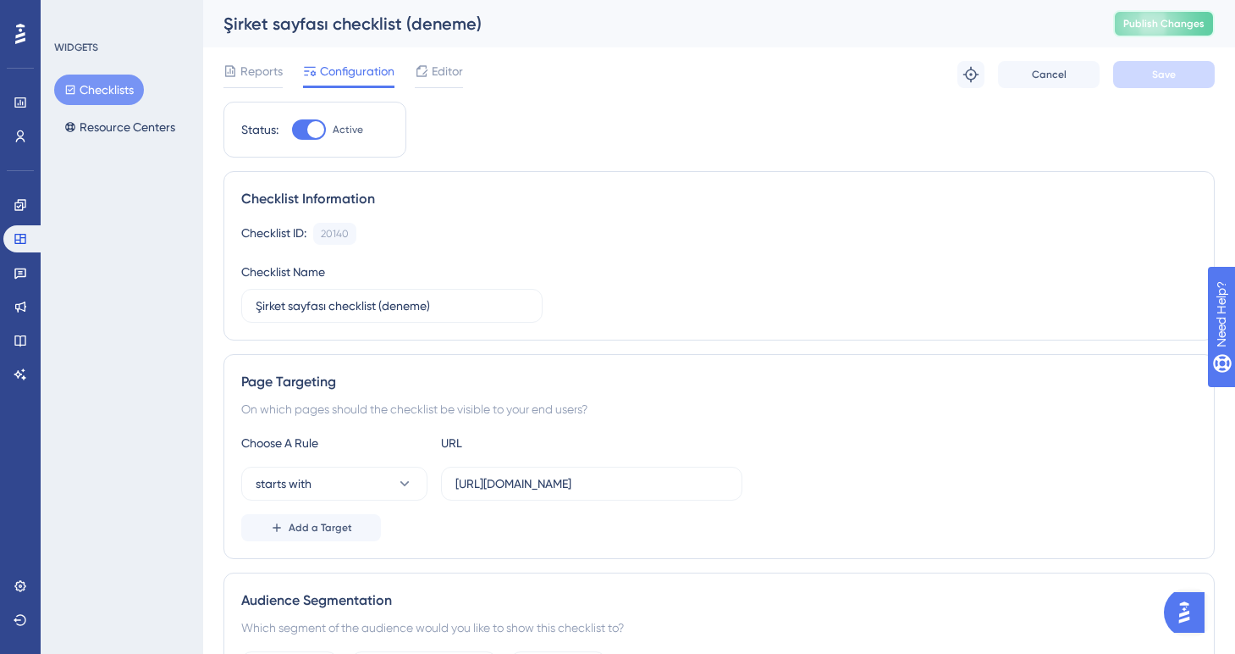
click at [1184, 26] on span "Publish Changes" at bounding box center [1163, 24] width 81 height 14
